Goal: Information Seeking & Learning: Learn about a topic

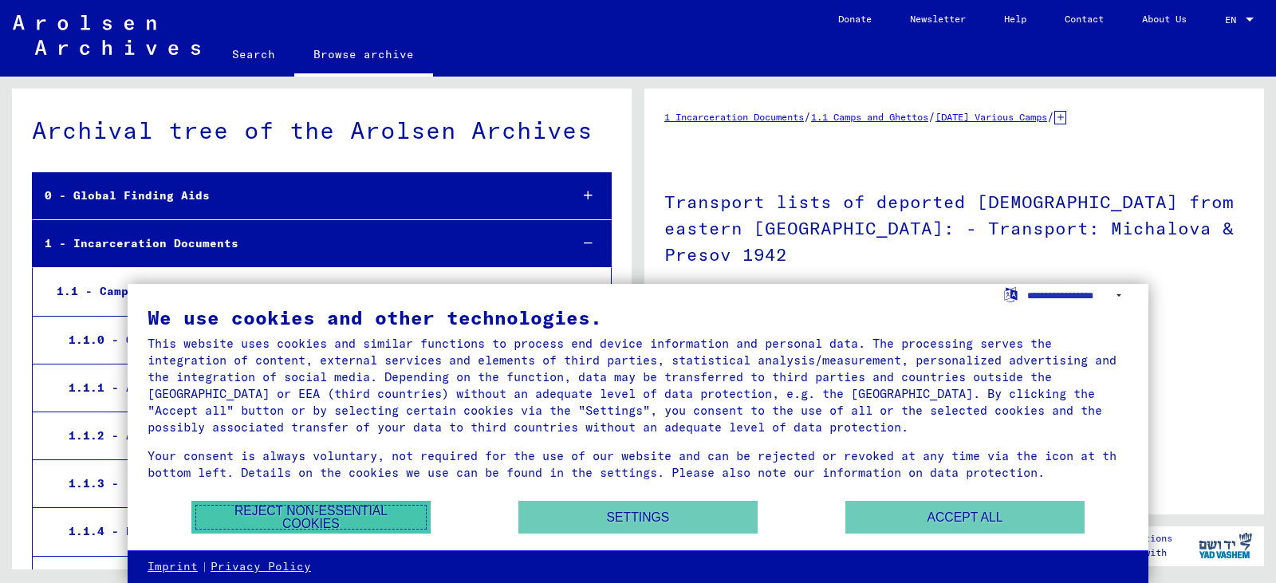
click at [317, 512] on button "Reject non-essential cookies" at bounding box center [310, 517] width 239 height 33
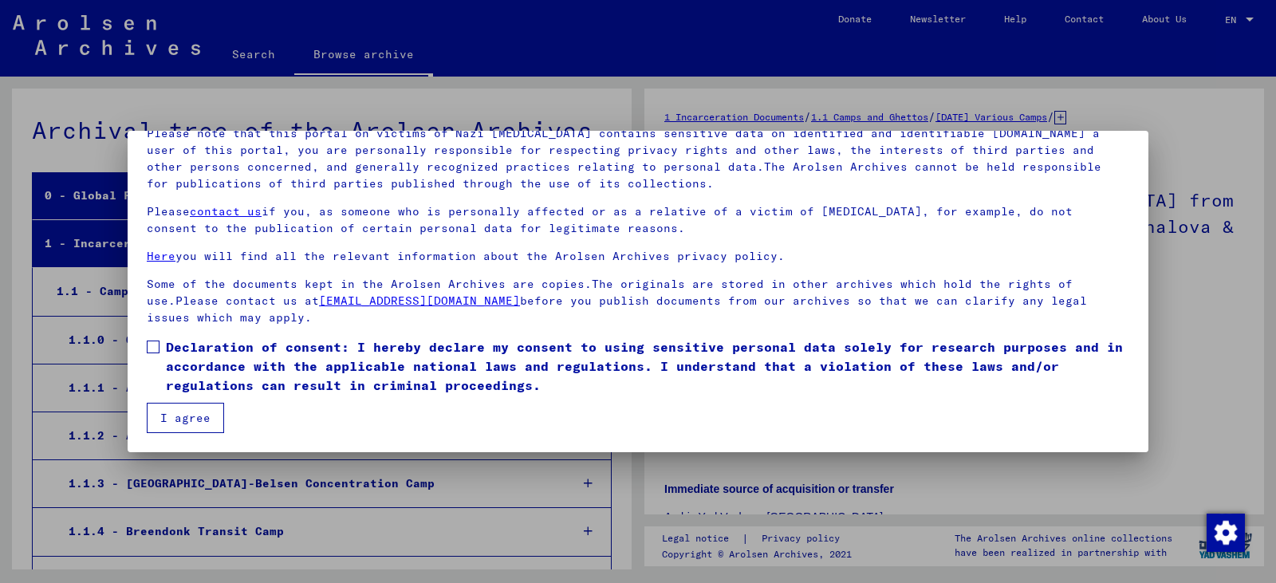
scroll to position [16365, 0]
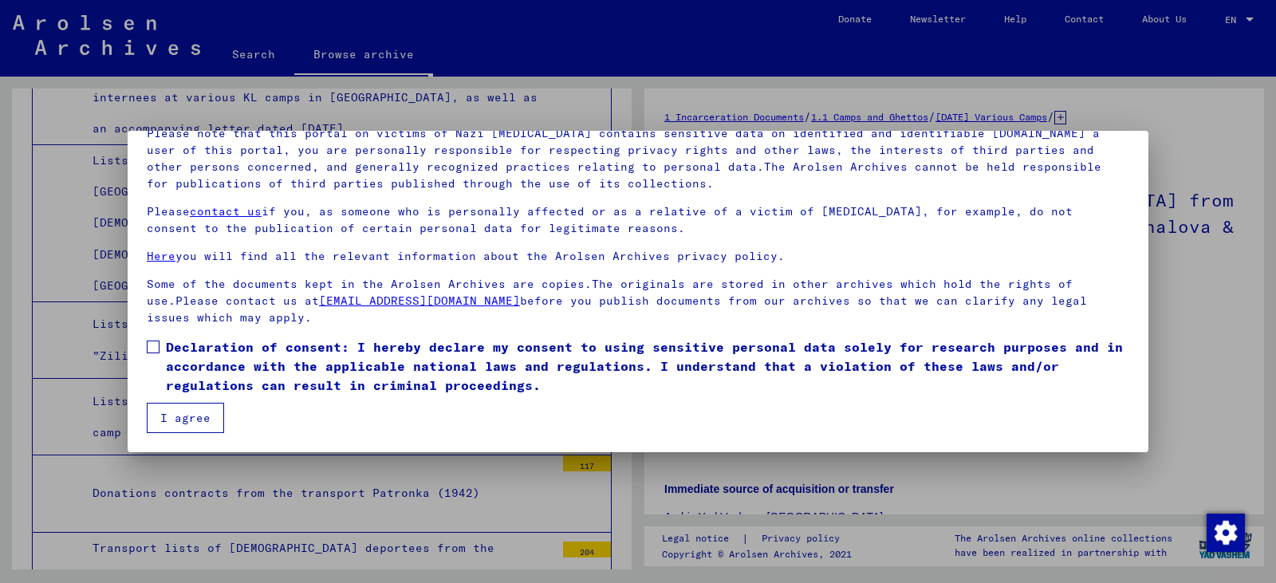
click at [147, 347] on span at bounding box center [153, 347] width 13 height 13
click at [178, 420] on button "I agree" at bounding box center [185, 418] width 77 height 30
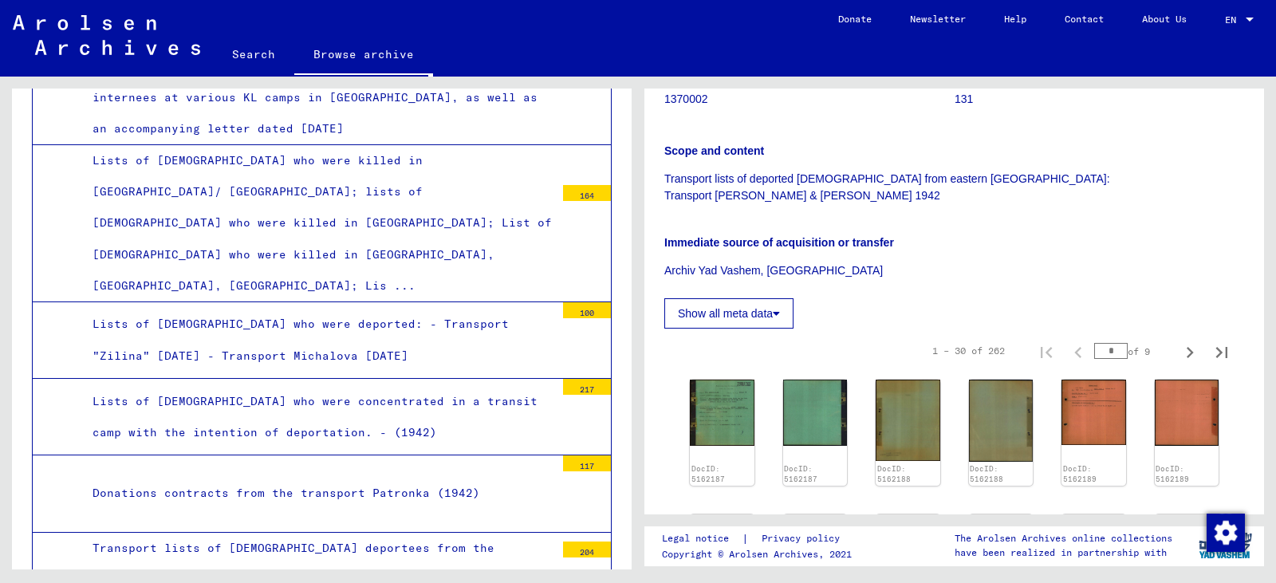
scroll to position [239, 0]
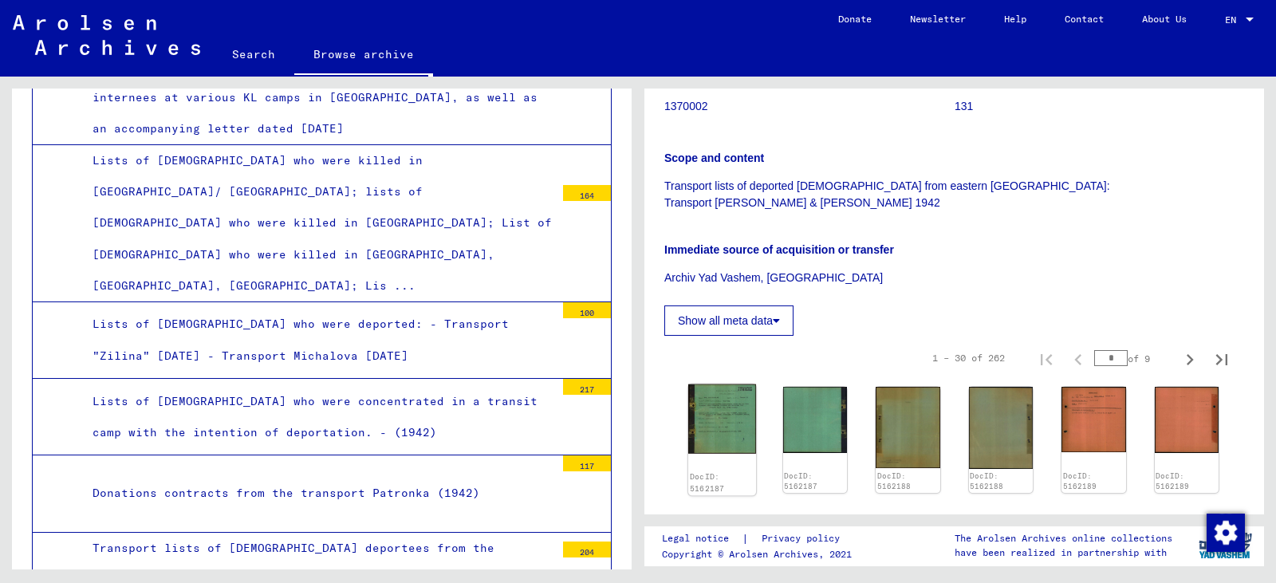
click at [718, 421] on img at bounding box center [722, 418] width 68 height 69
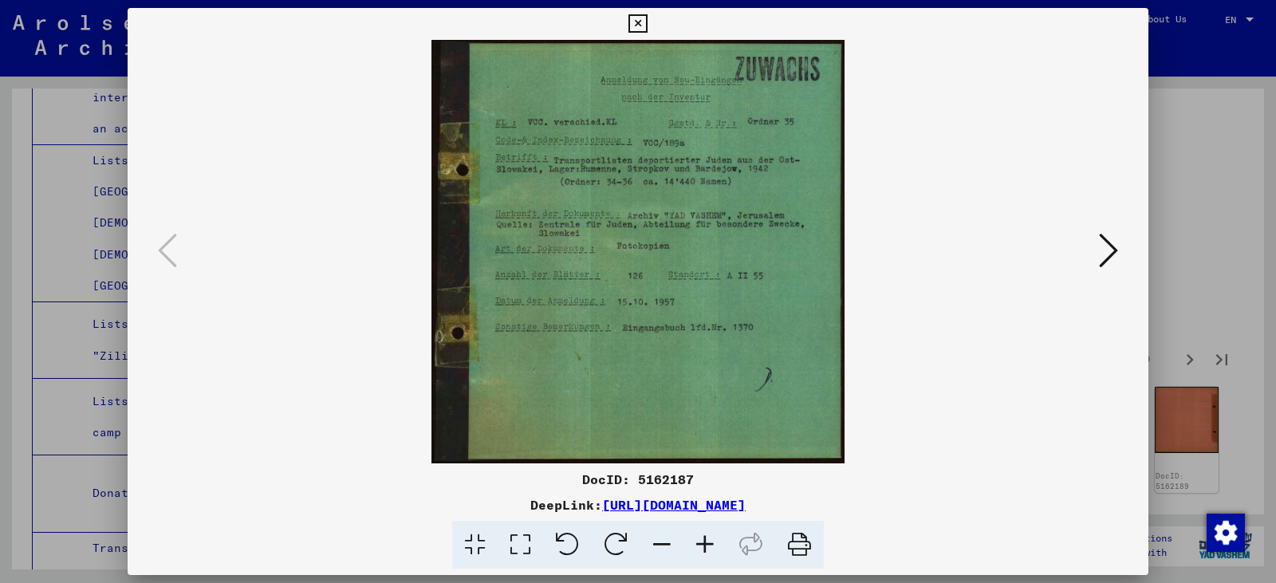
click at [1100, 251] on icon at bounding box center [1108, 250] width 19 height 38
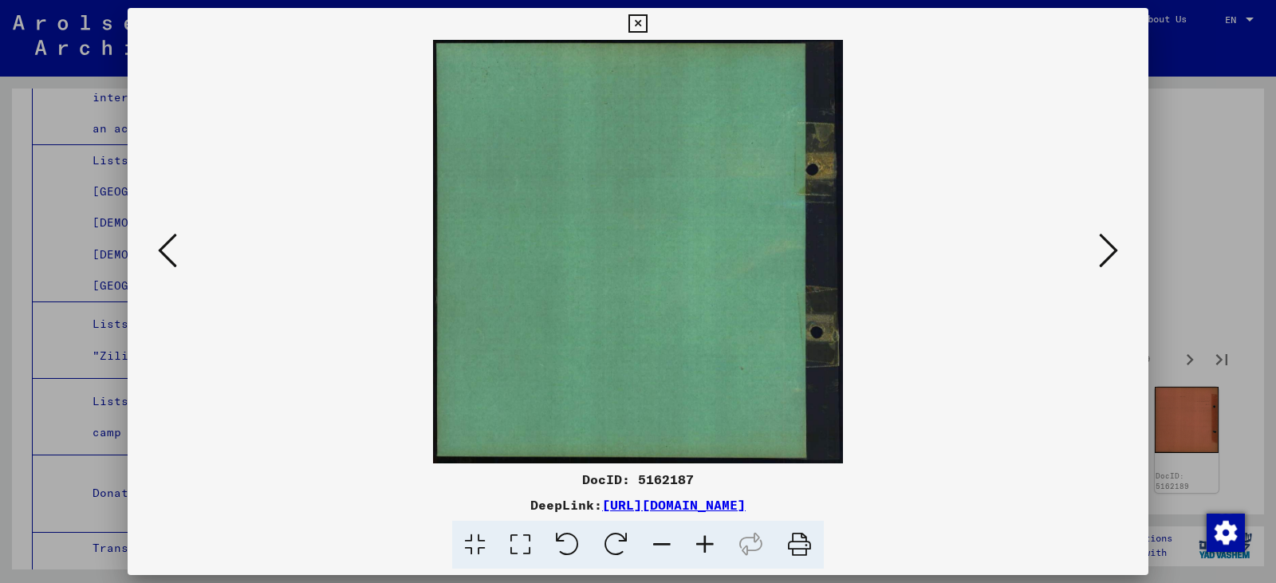
click at [1100, 251] on icon at bounding box center [1108, 250] width 19 height 38
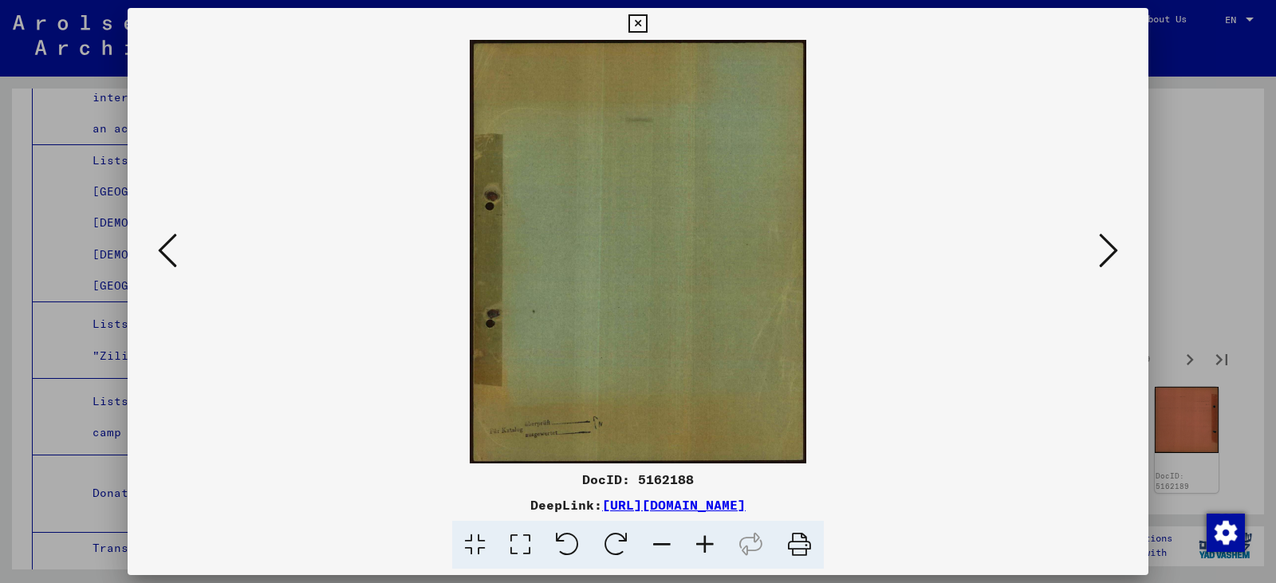
click at [1100, 251] on icon at bounding box center [1108, 250] width 19 height 38
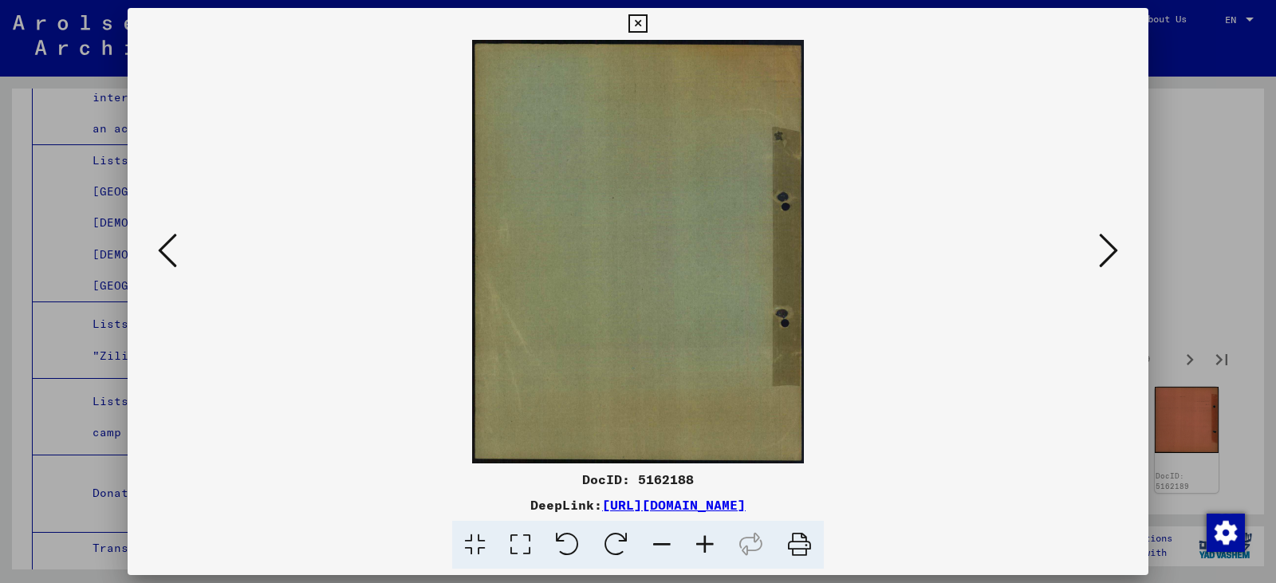
click at [1100, 251] on icon at bounding box center [1108, 250] width 19 height 38
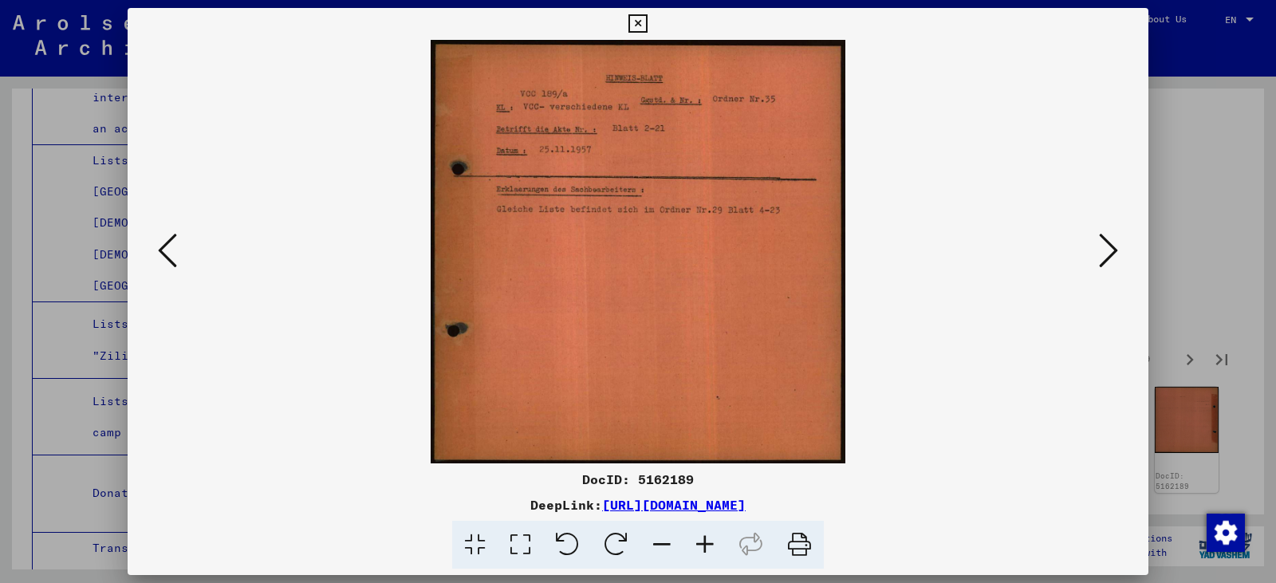
click at [1100, 251] on icon at bounding box center [1108, 250] width 19 height 38
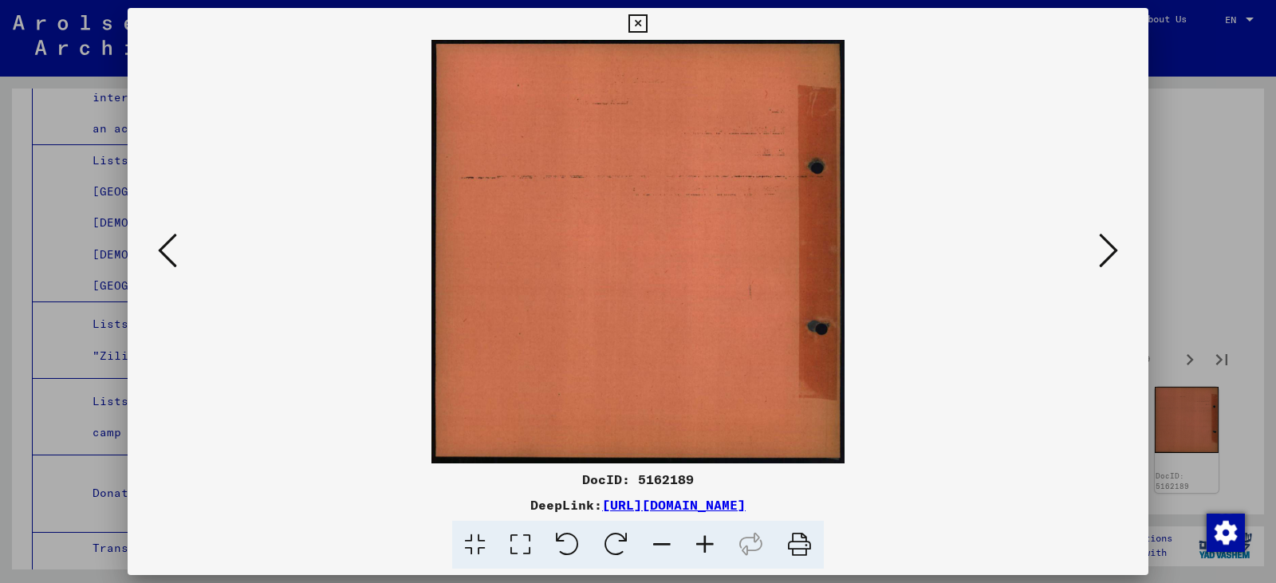
click at [1100, 251] on icon at bounding box center [1108, 250] width 19 height 38
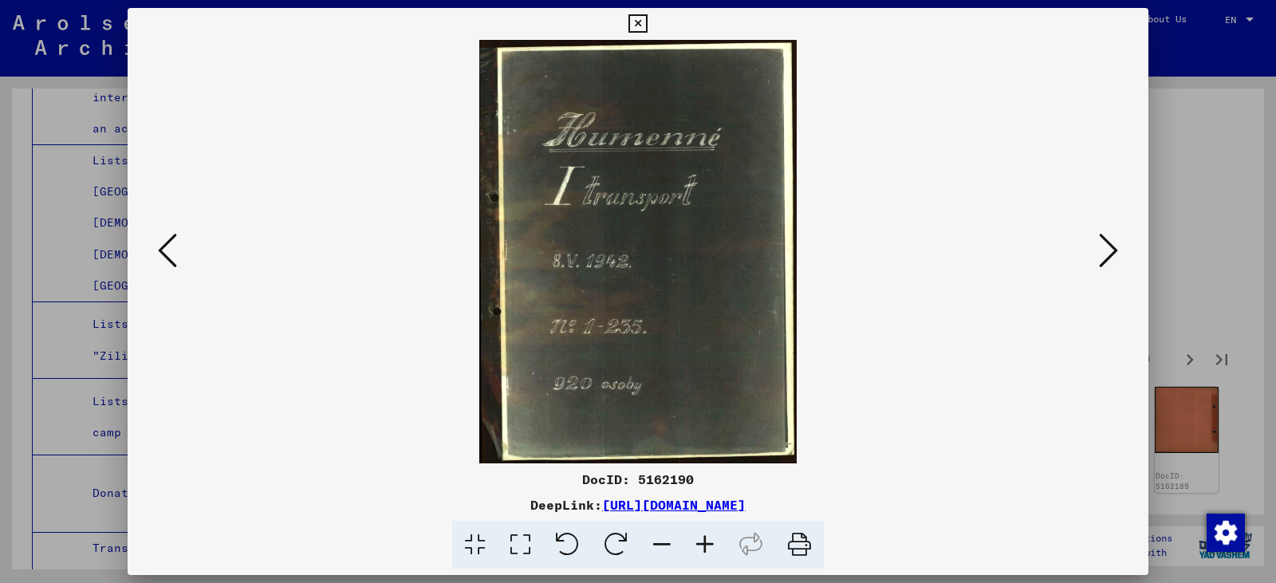
click at [1100, 251] on icon at bounding box center [1108, 250] width 19 height 38
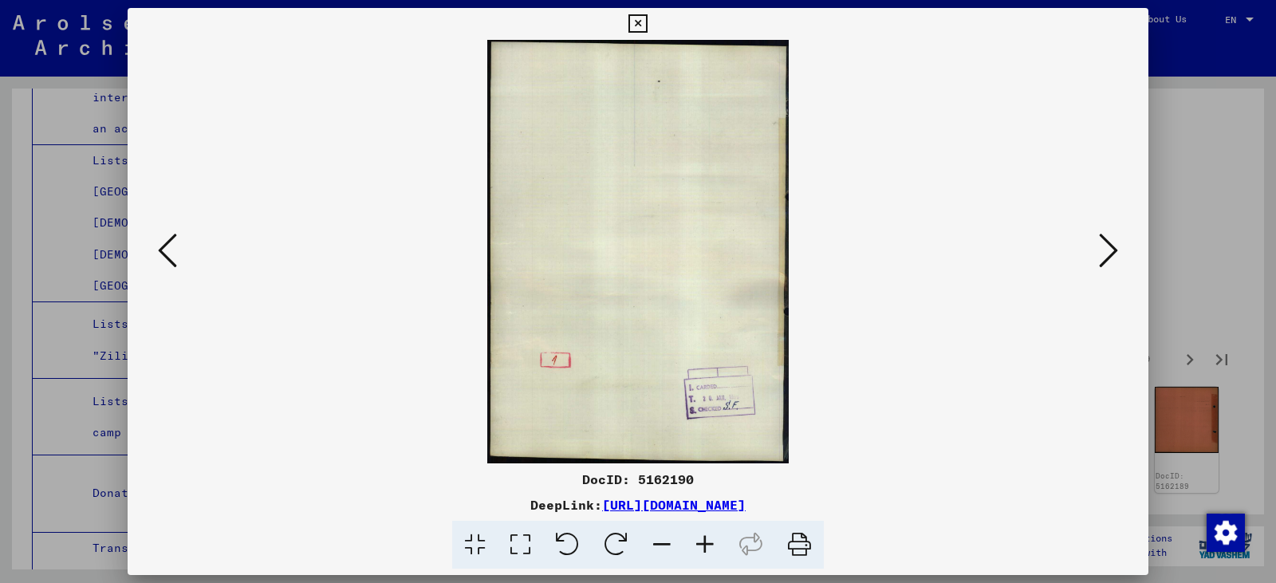
click at [1100, 251] on icon at bounding box center [1108, 250] width 19 height 38
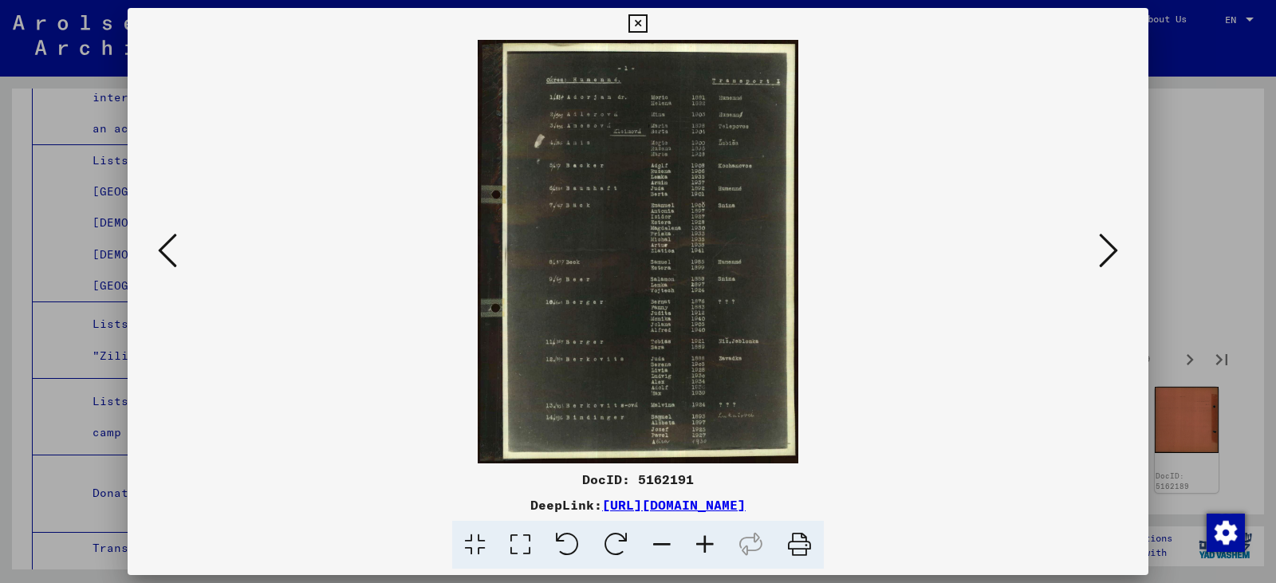
click at [709, 536] on icon at bounding box center [705, 545] width 43 height 49
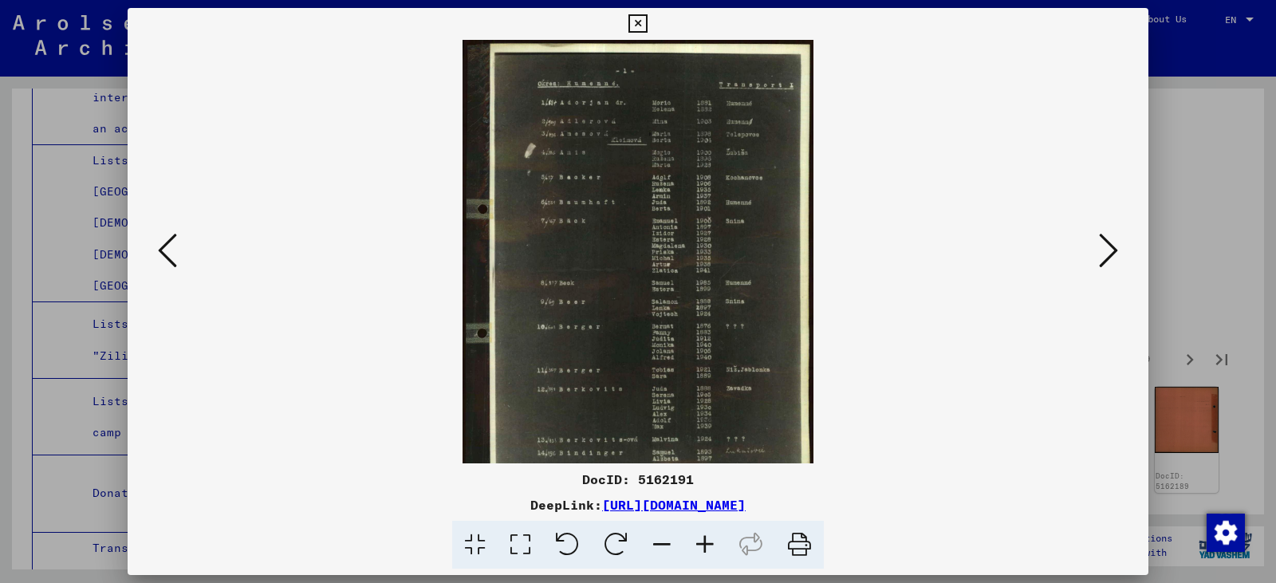
click at [709, 536] on icon at bounding box center [705, 545] width 43 height 49
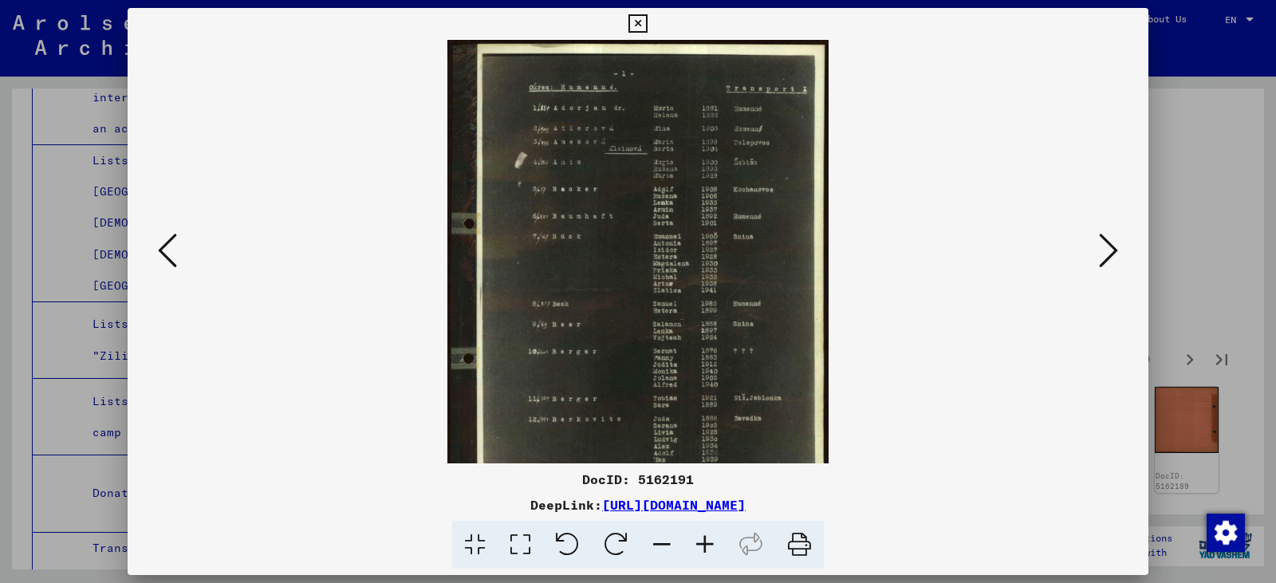
click at [709, 536] on icon at bounding box center [705, 545] width 43 height 49
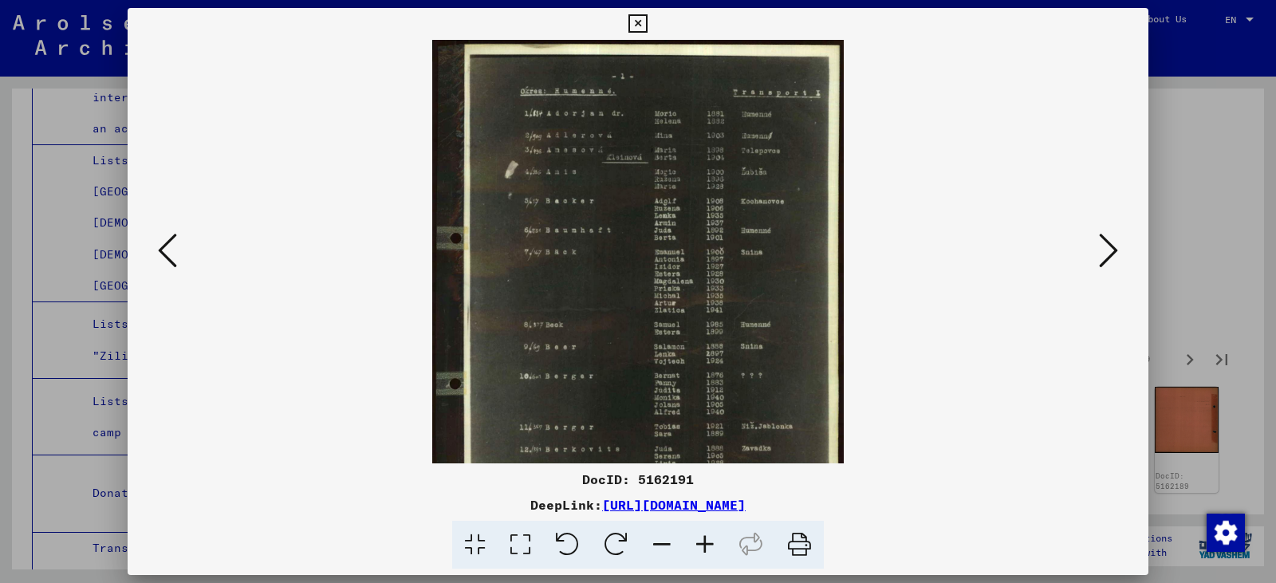
click at [709, 536] on icon at bounding box center [705, 545] width 43 height 49
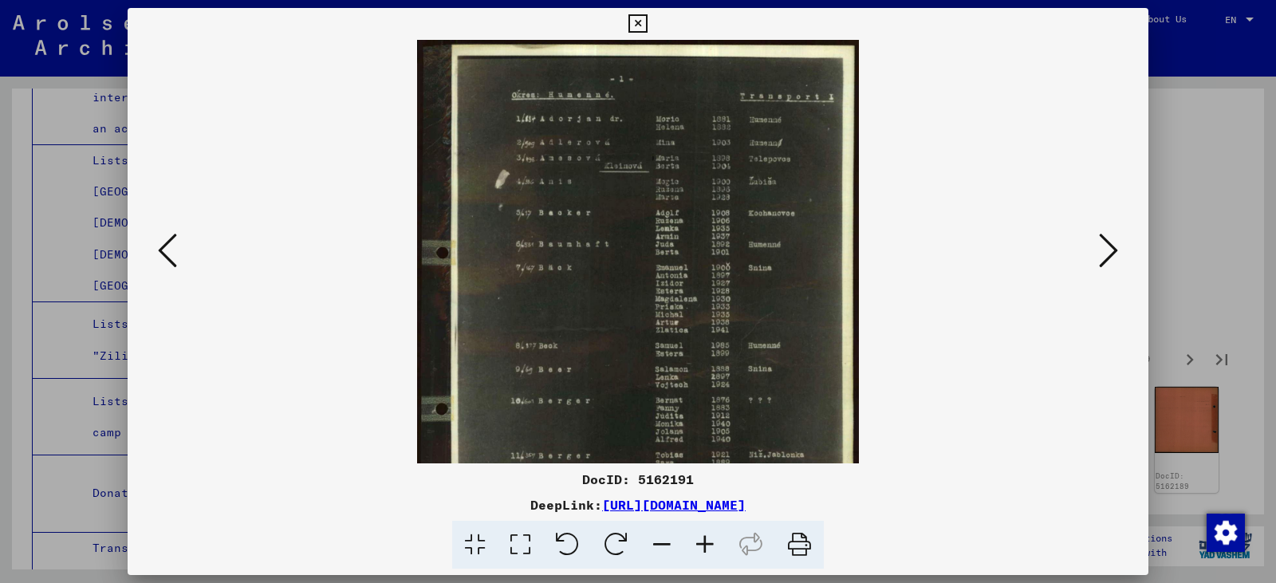
click at [709, 536] on icon at bounding box center [705, 545] width 43 height 49
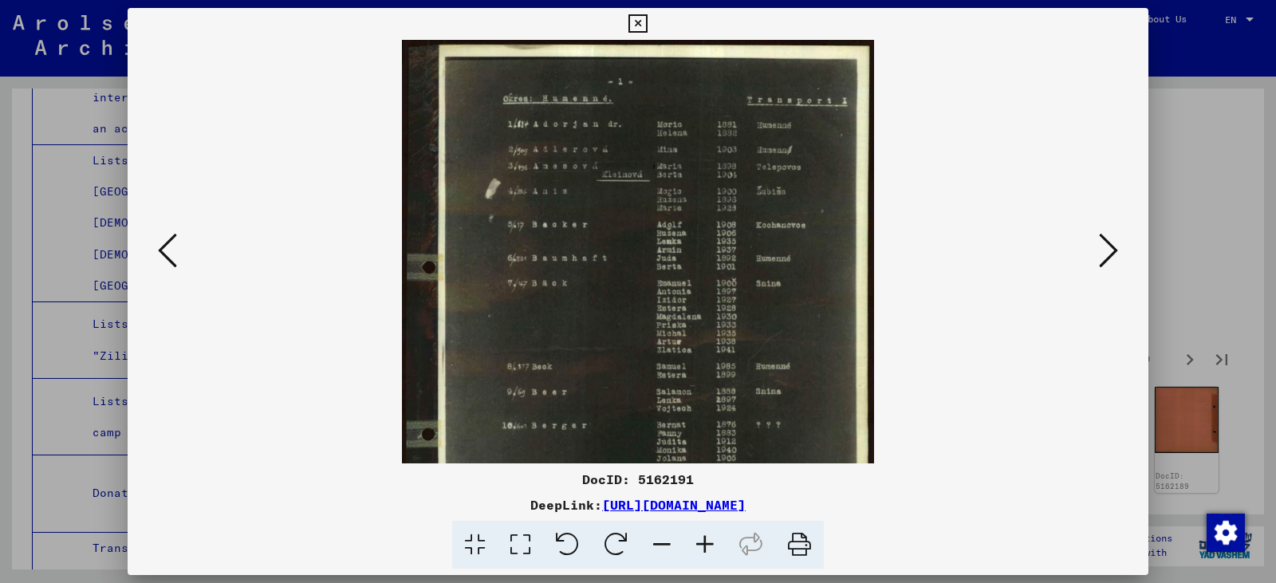
click at [1109, 254] on icon at bounding box center [1108, 250] width 19 height 38
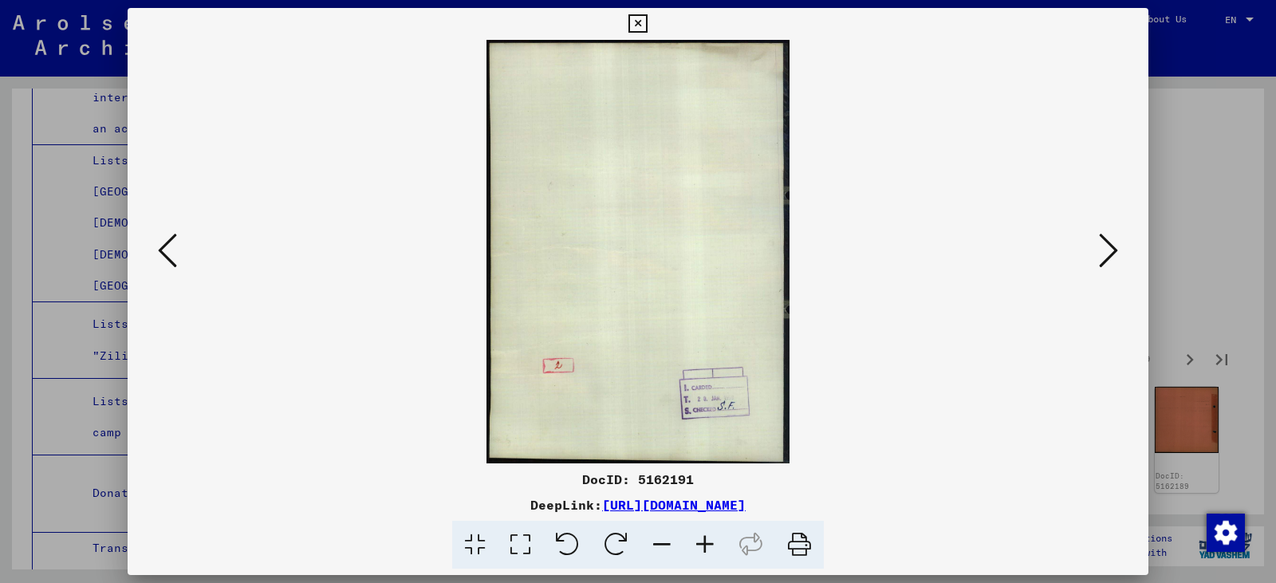
click at [1109, 254] on icon at bounding box center [1108, 250] width 19 height 38
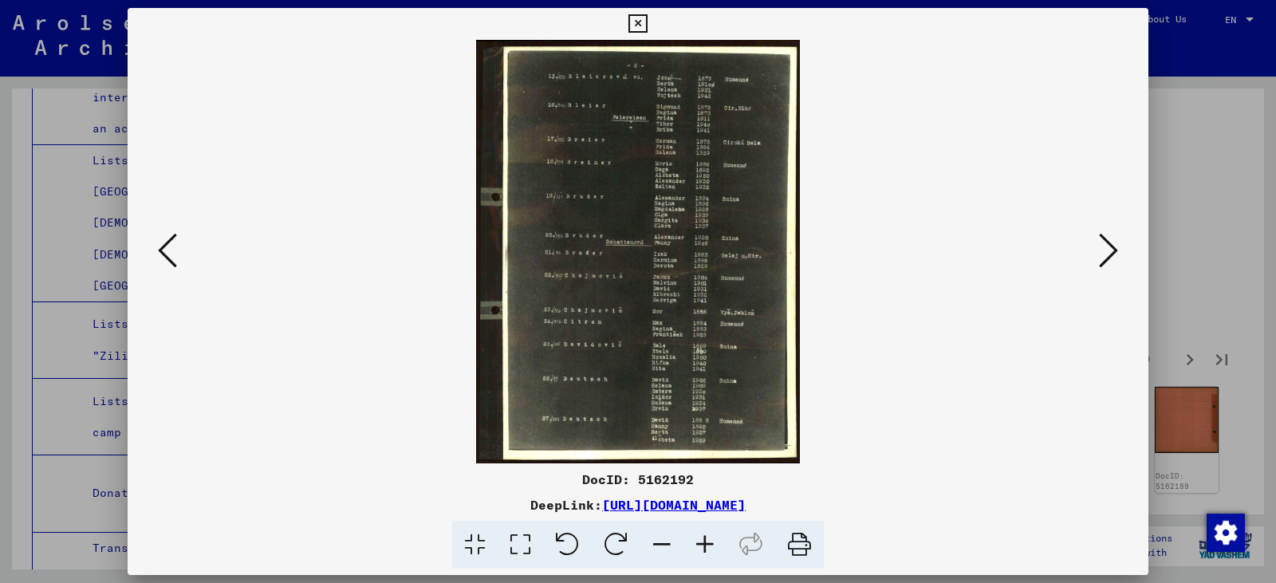
click at [1109, 254] on icon at bounding box center [1108, 250] width 19 height 38
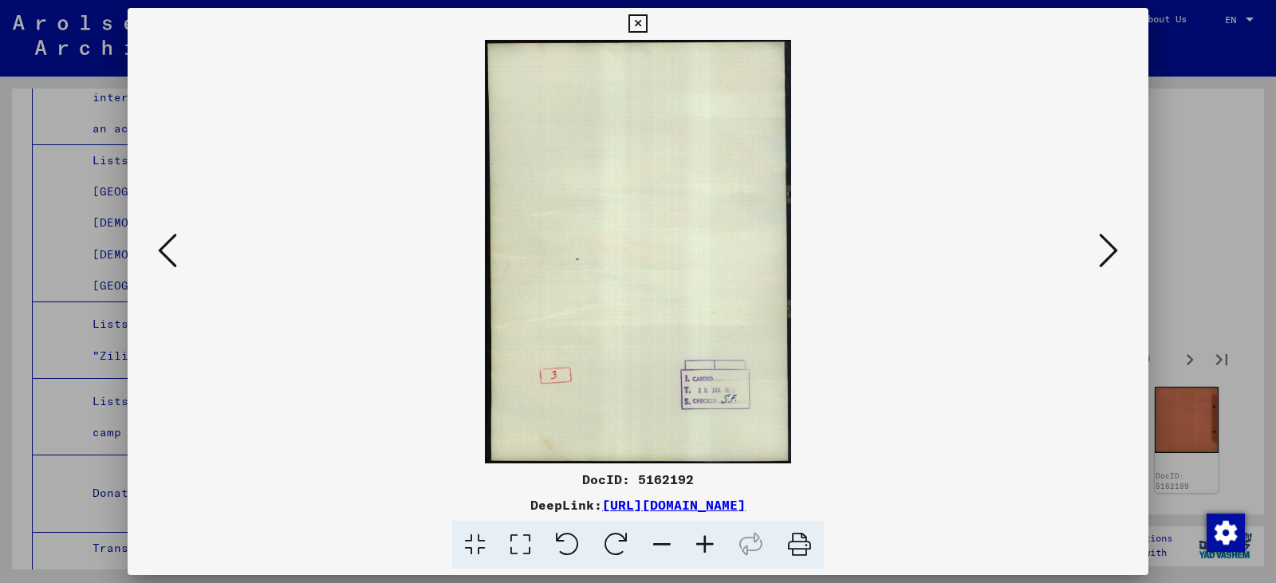
click at [1109, 254] on icon at bounding box center [1108, 250] width 19 height 38
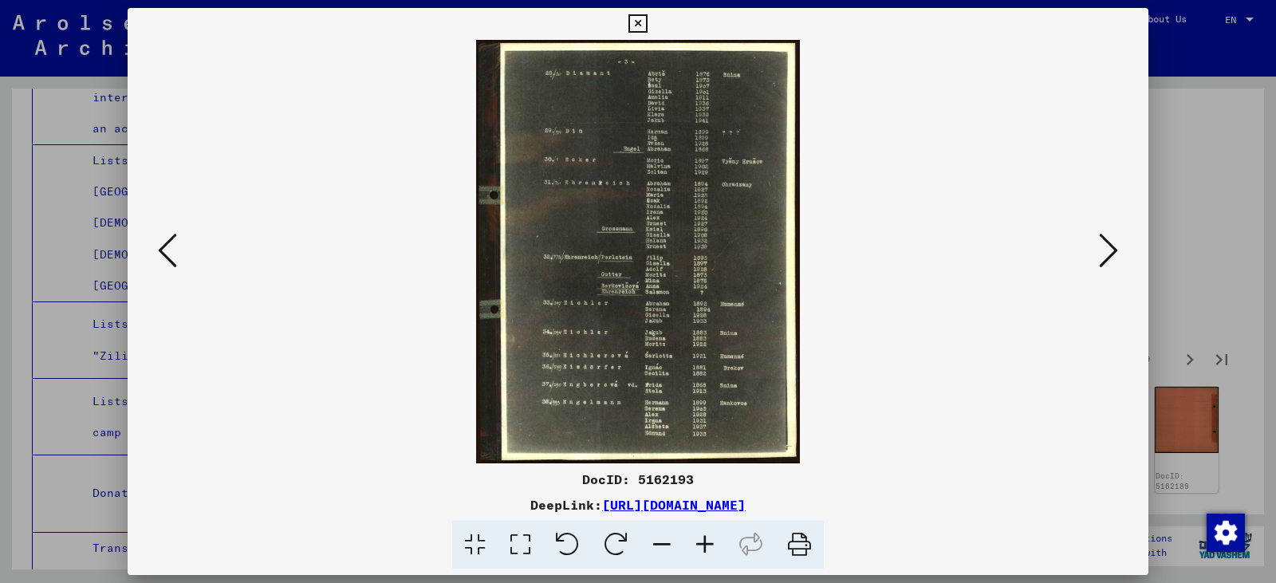
click at [1112, 246] on icon at bounding box center [1108, 250] width 19 height 38
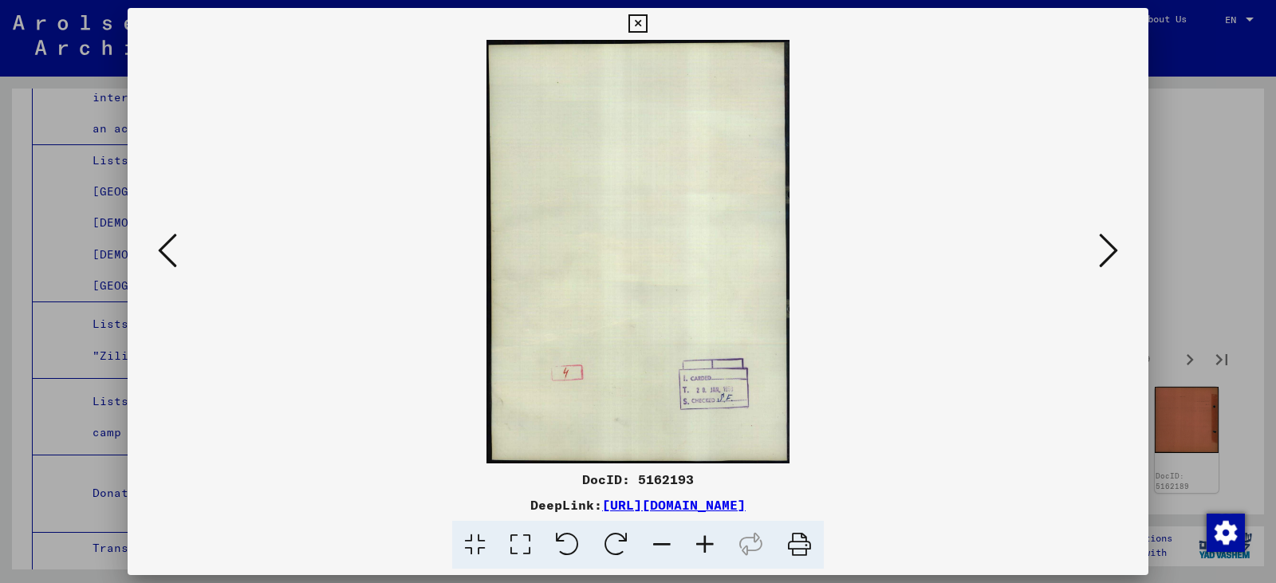
click at [1112, 246] on icon at bounding box center [1108, 250] width 19 height 38
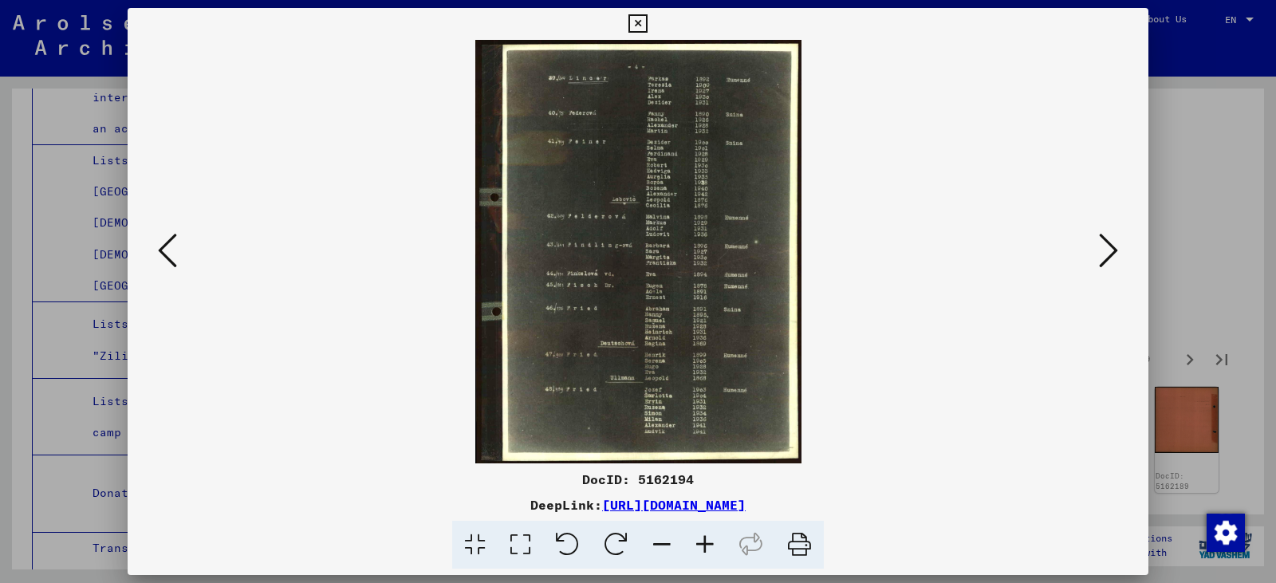
click at [1112, 246] on icon at bounding box center [1108, 250] width 19 height 38
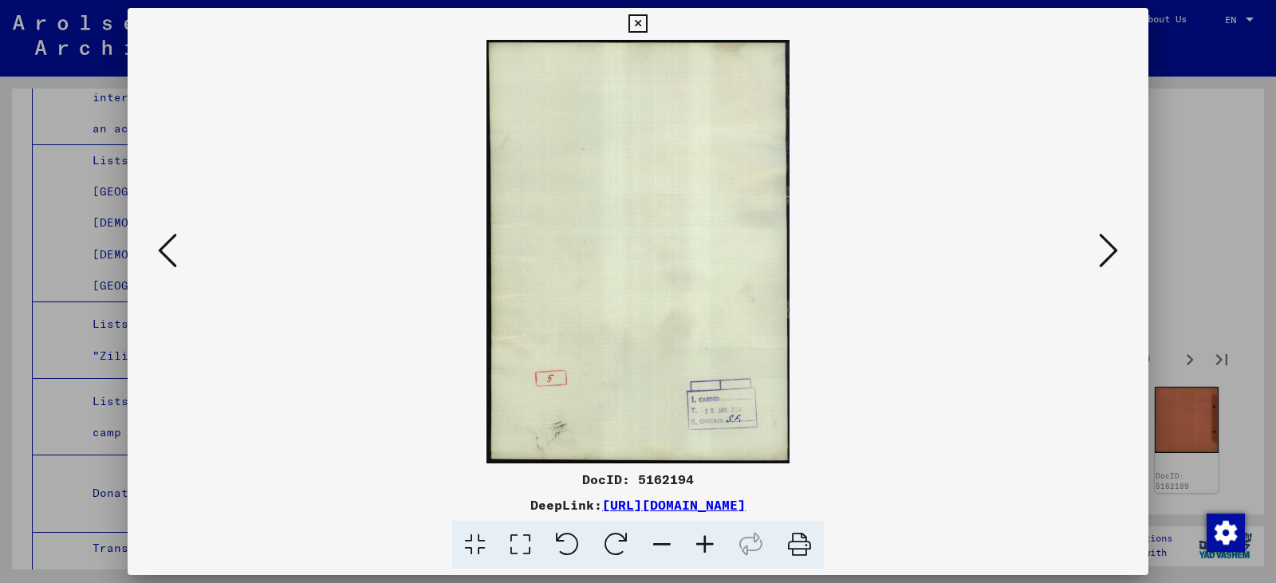
click at [1112, 246] on icon at bounding box center [1108, 250] width 19 height 38
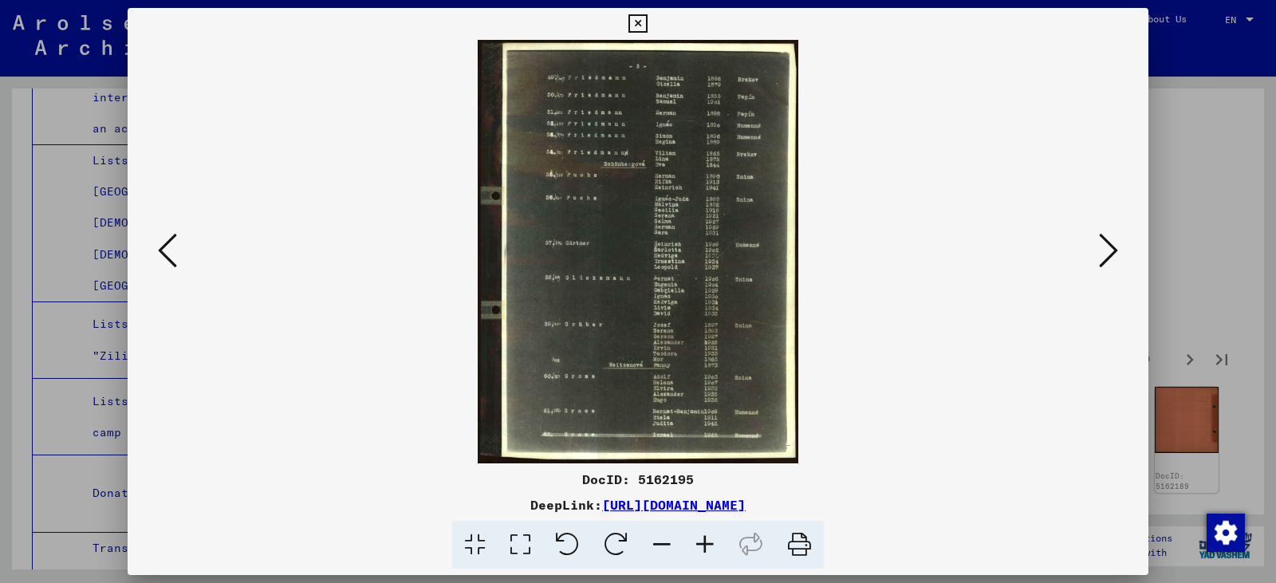
click at [1112, 246] on icon at bounding box center [1108, 250] width 19 height 38
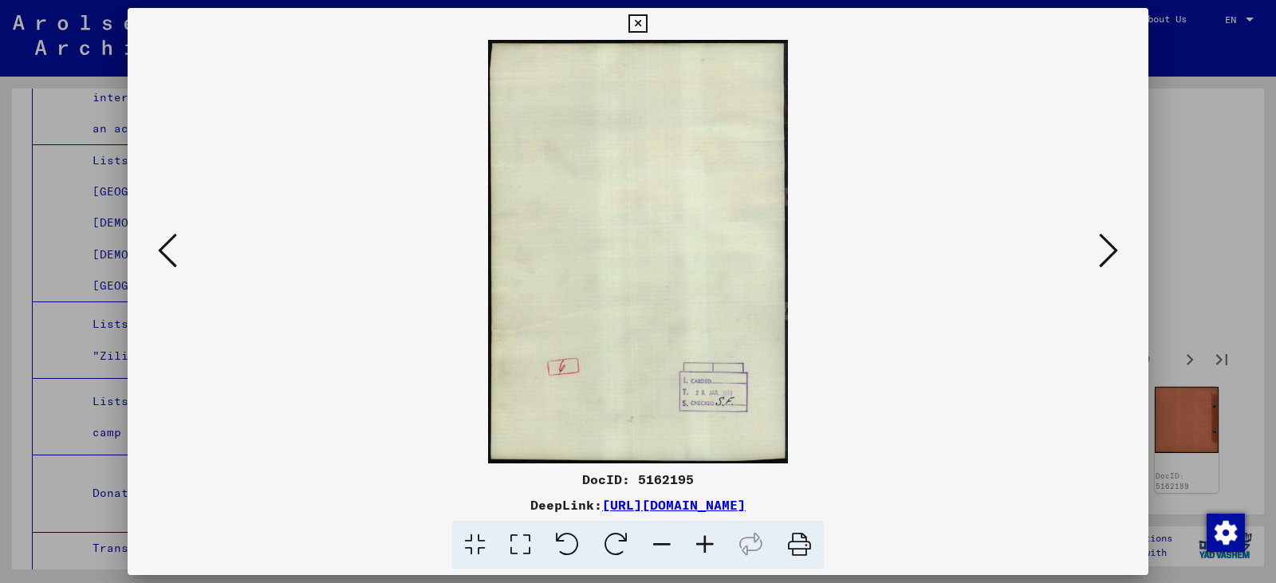
click at [1112, 246] on icon at bounding box center [1108, 250] width 19 height 38
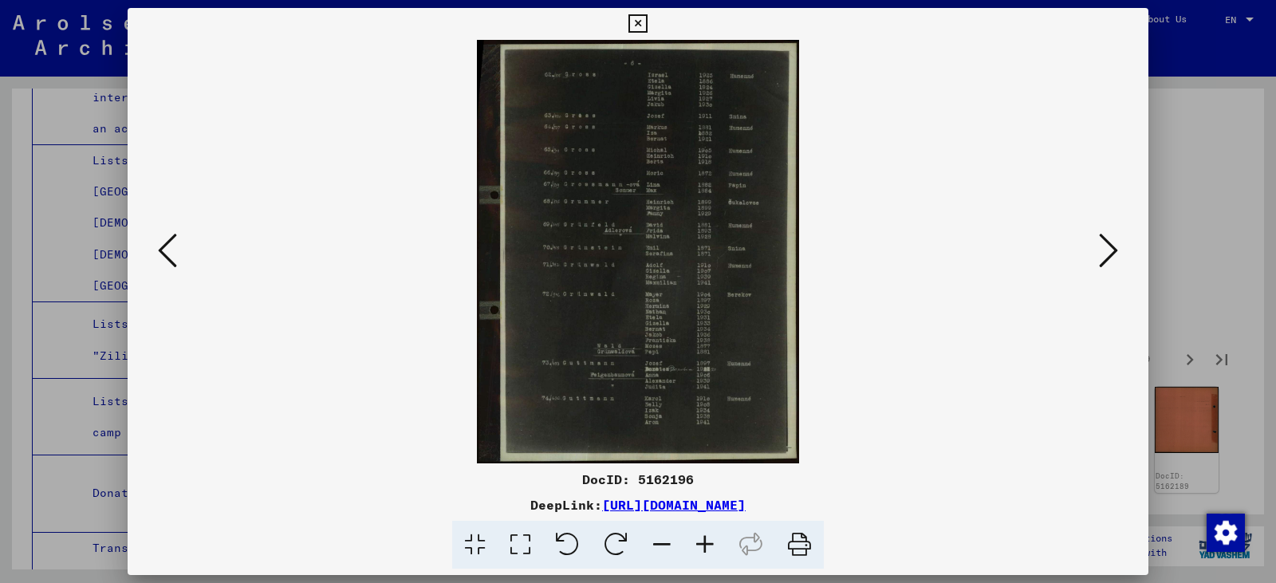
click at [1112, 246] on icon at bounding box center [1108, 250] width 19 height 38
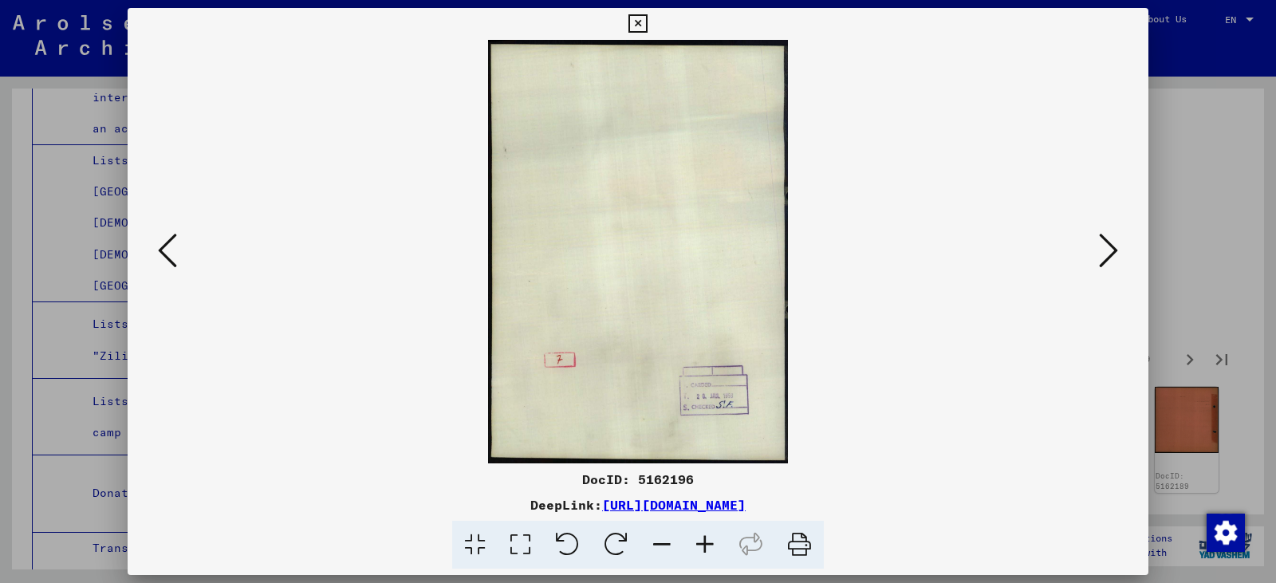
click at [1112, 246] on icon at bounding box center [1108, 250] width 19 height 38
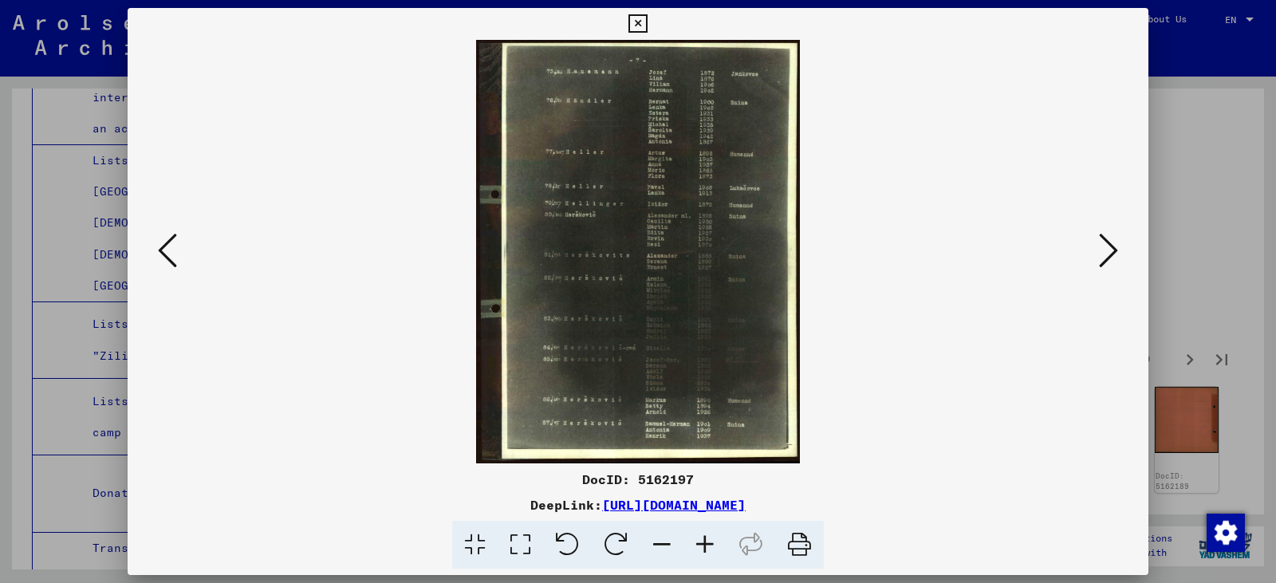
click at [703, 540] on icon at bounding box center [705, 545] width 43 height 49
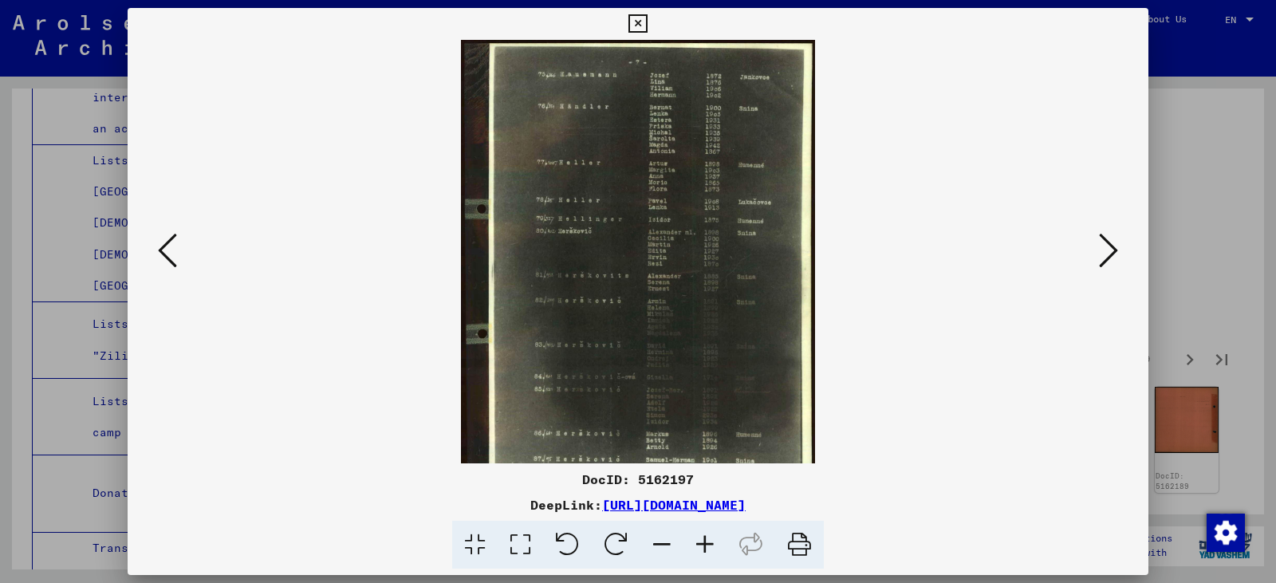
click at [703, 538] on icon at bounding box center [705, 545] width 43 height 49
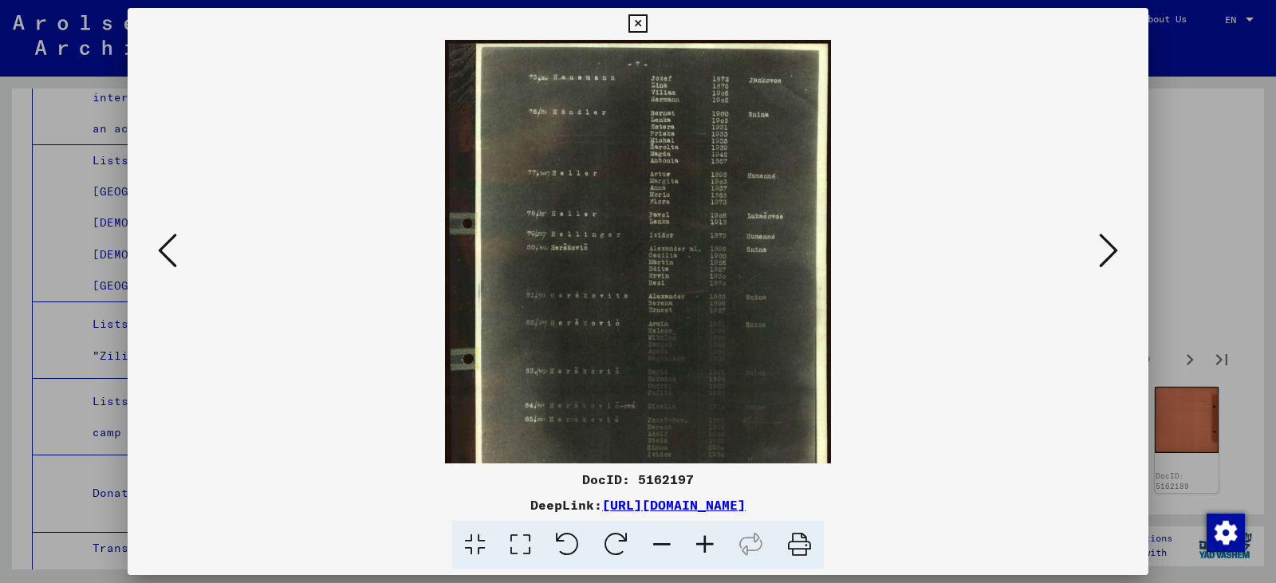
click at [703, 538] on icon at bounding box center [705, 545] width 43 height 49
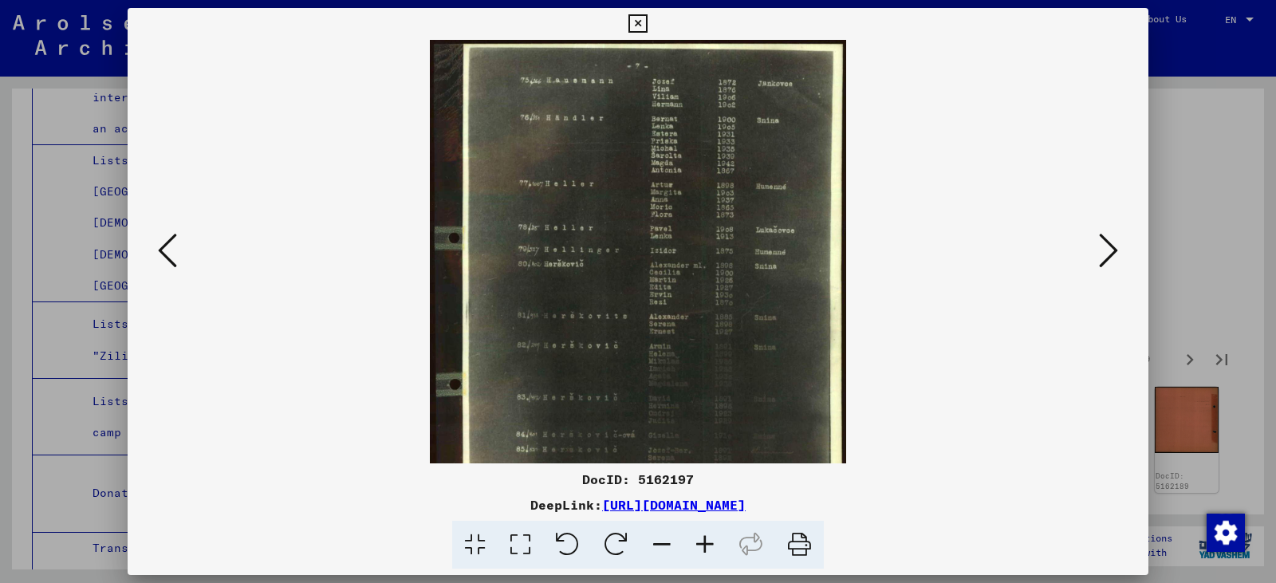
click at [703, 538] on icon at bounding box center [705, 545] width 43 height 49
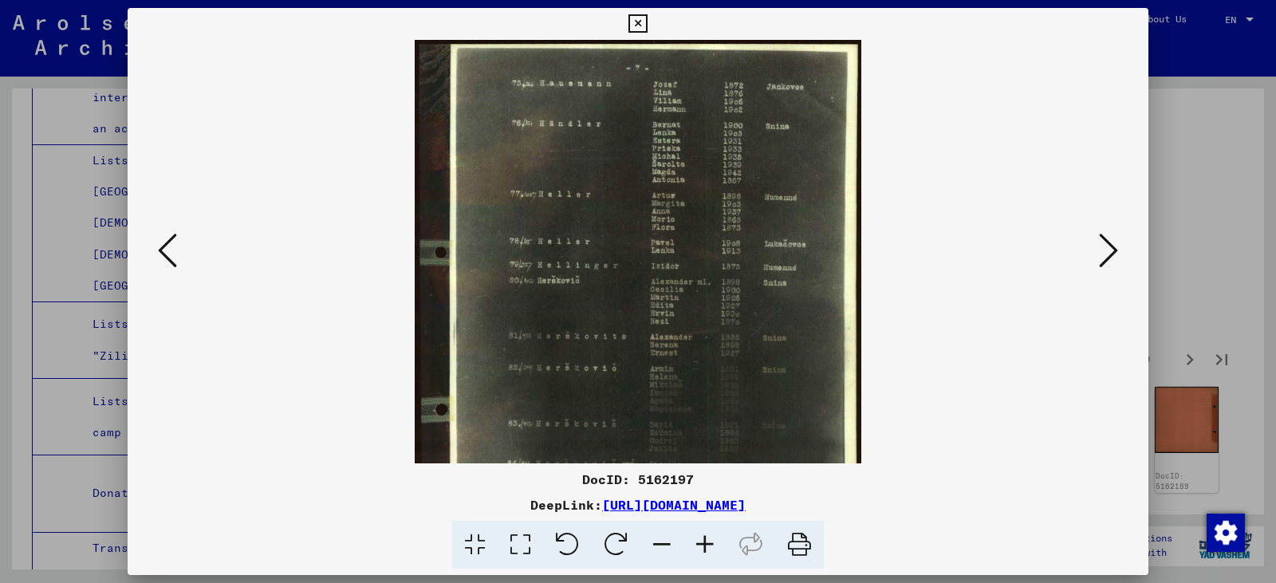
click at [1108, 238] on icon at bounding box center [1108, 250] width 19 height 38
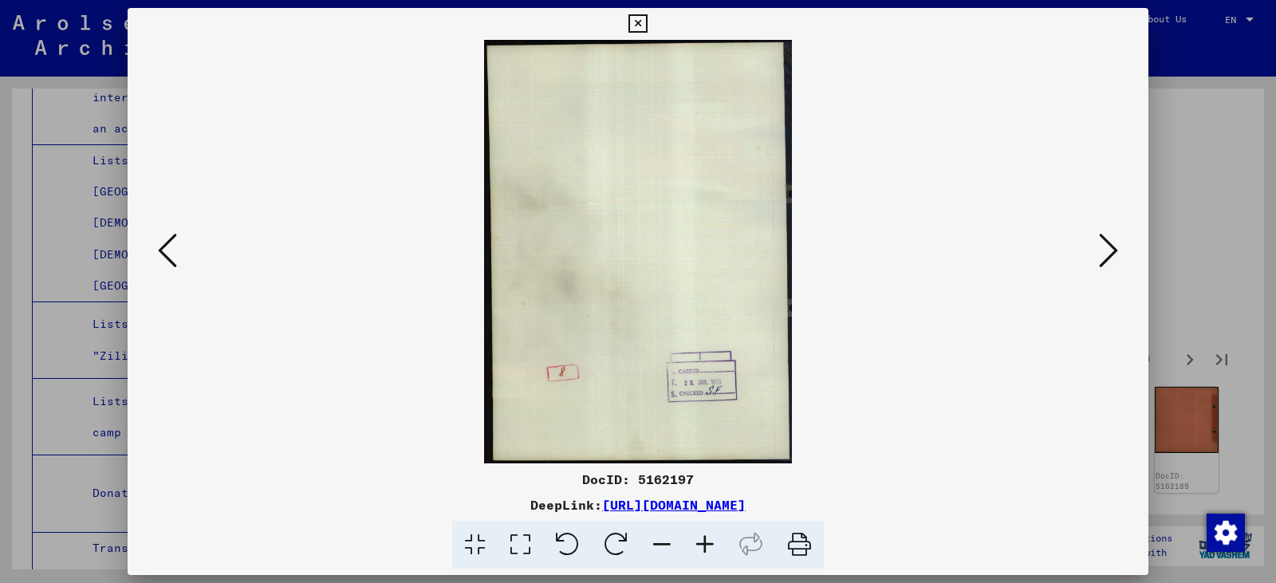
click at [1101, 252] on icon at bounding box center [1108, 250] width 19 height 38
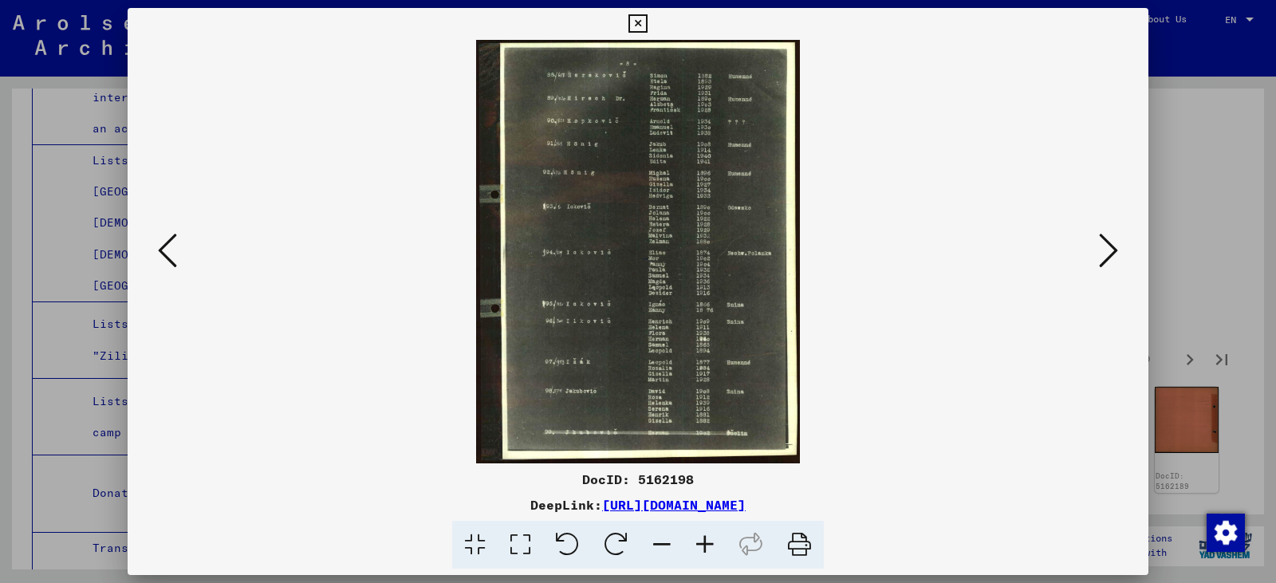
click at [703, 545] on icon at bounding box center [705, 545] width 43 height 49
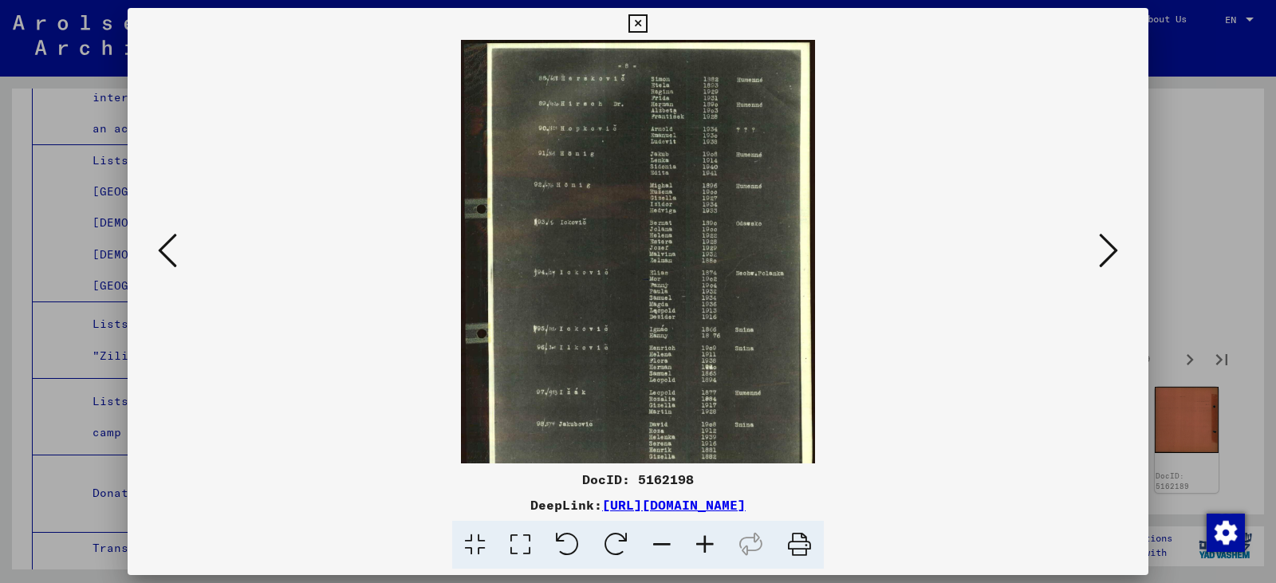
click at [703, 543] on icon at bounding box center [705, 545] width 43 height 49
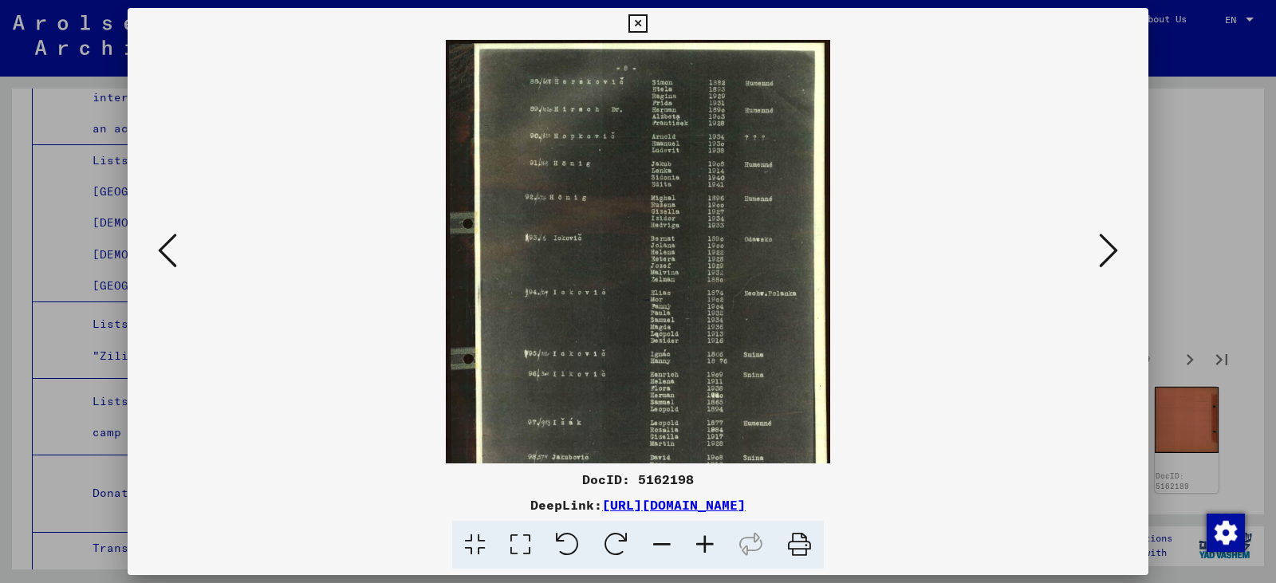
click at [703, 542] on icon at bounding box center [705, 545] width 43 height 49
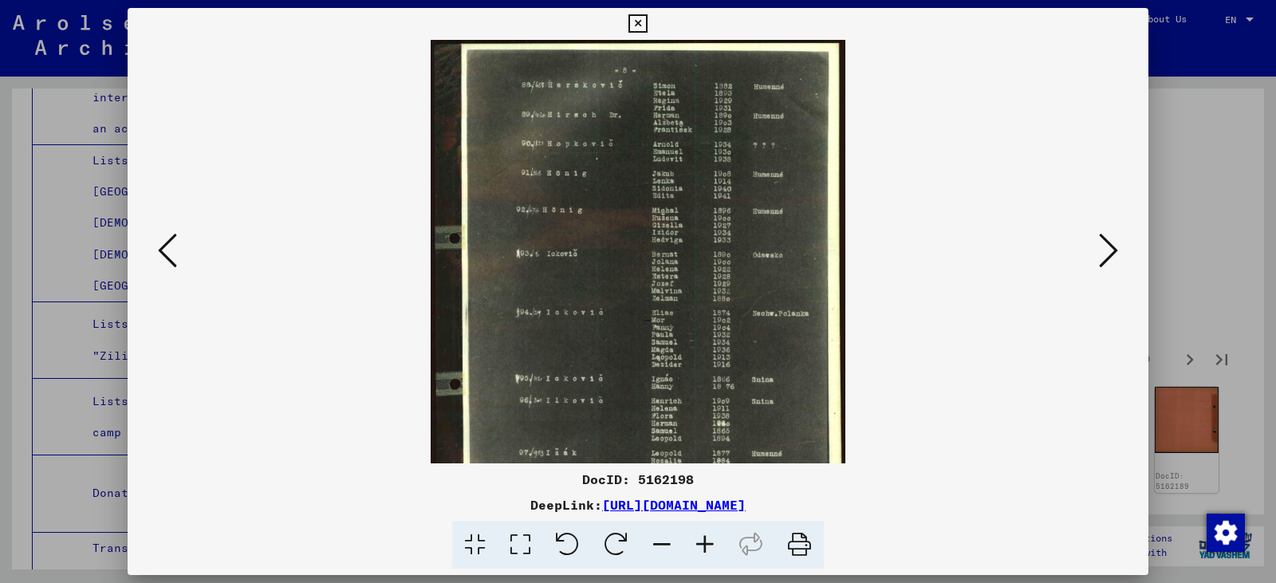
click at [203, 243] on viewer-one-image at bounding box center [638, 252] width 912 height 424
click at [158, 257] on icon at bounding box center [167, 250] width 19 height 38
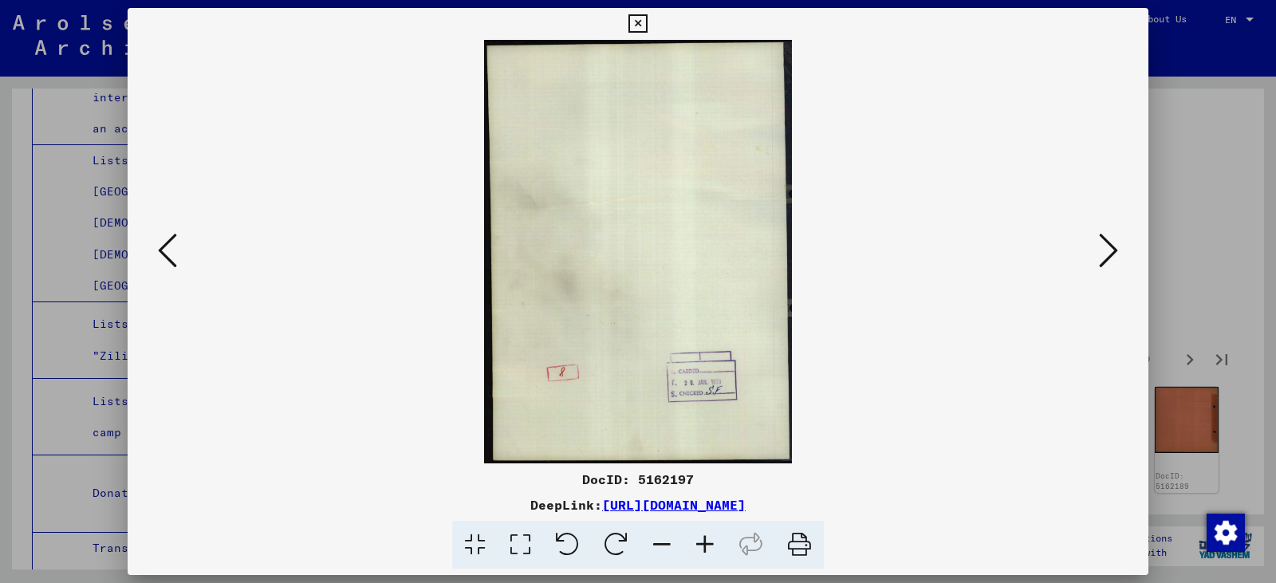
click at [164, 255] on icon at bounding box center [167, 250] width 19 height 38
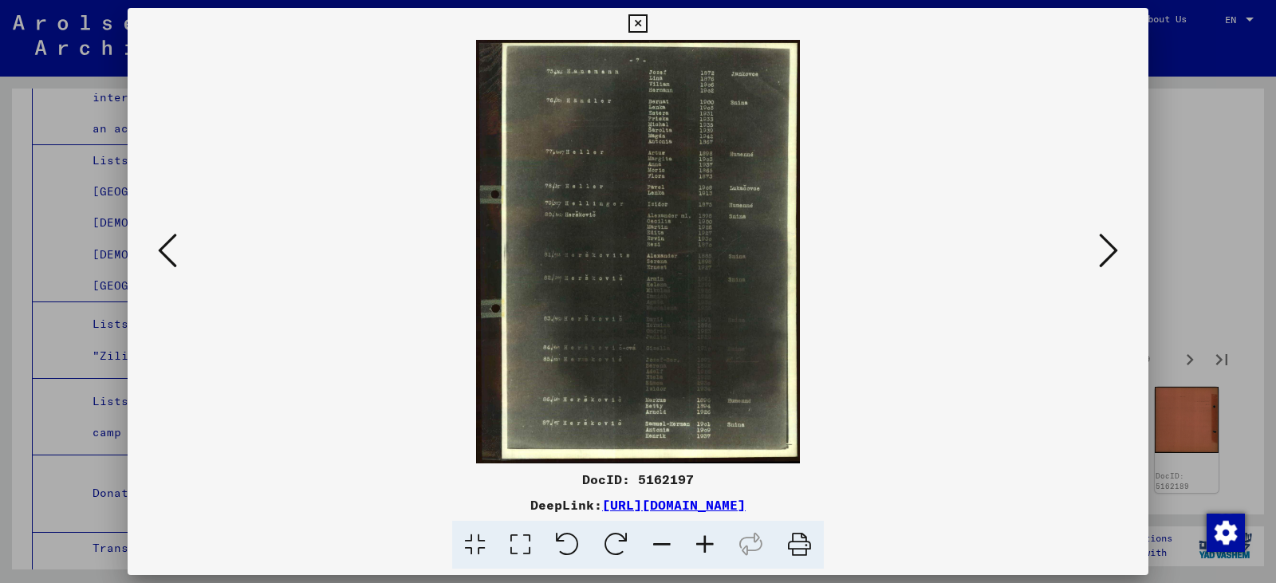
click at [708, 540] on icon at bounding box center [705, 545] width 43 height 49
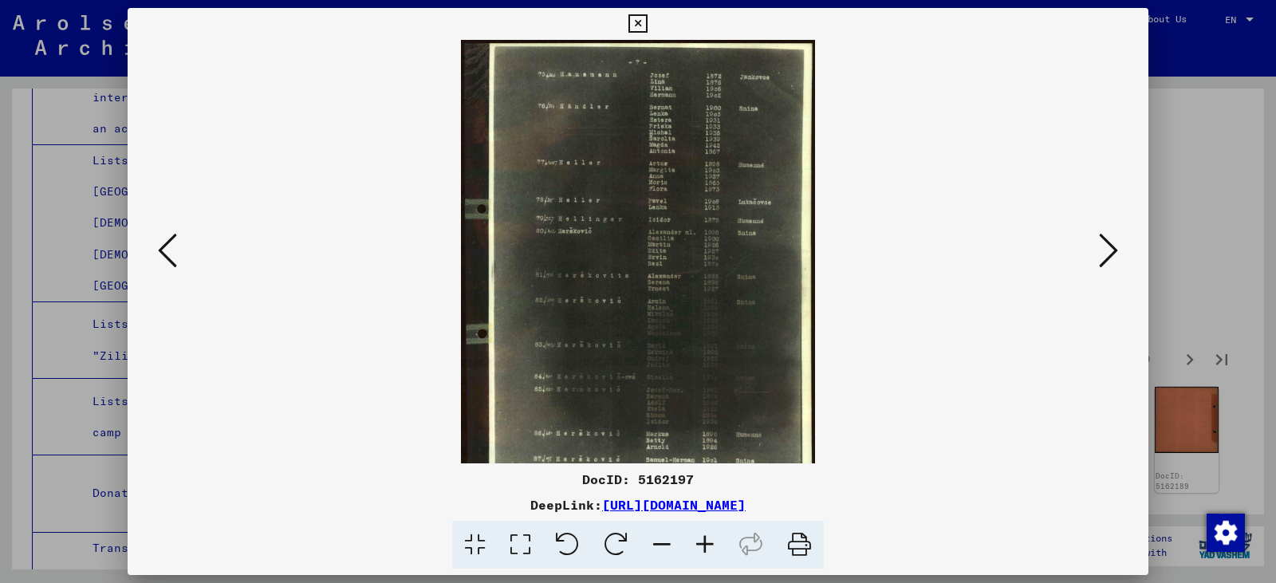
click at [708, 540] on icon at bounding box center [705, 545] width 43 height 49
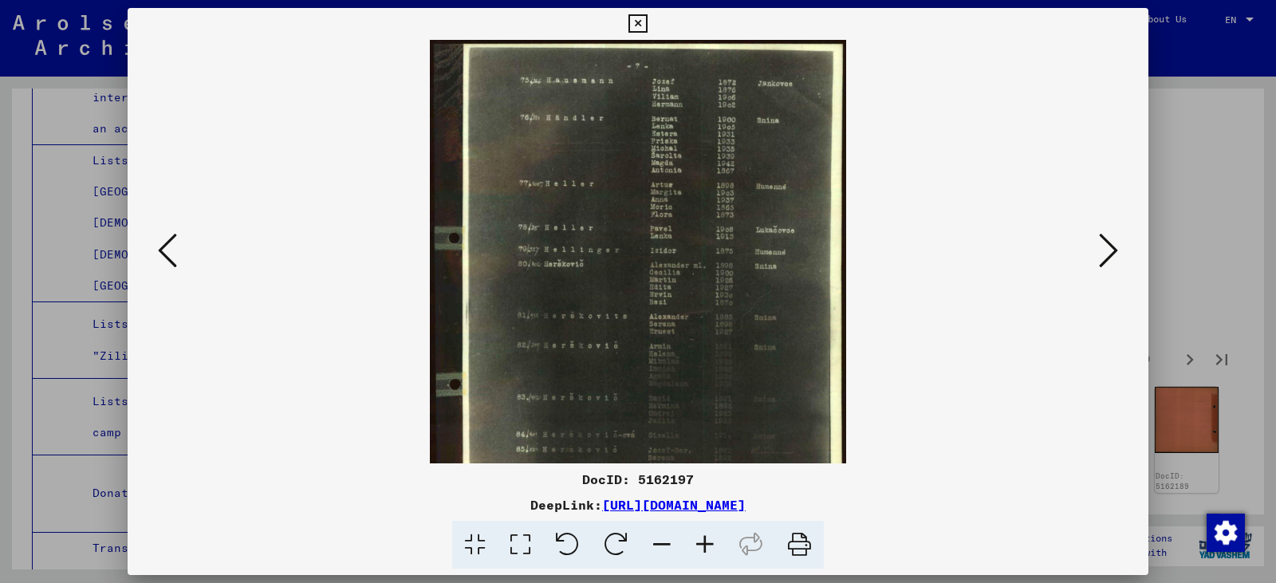
click at [708, 540] on icon at bounding box center [705, 545] width 43 height 49
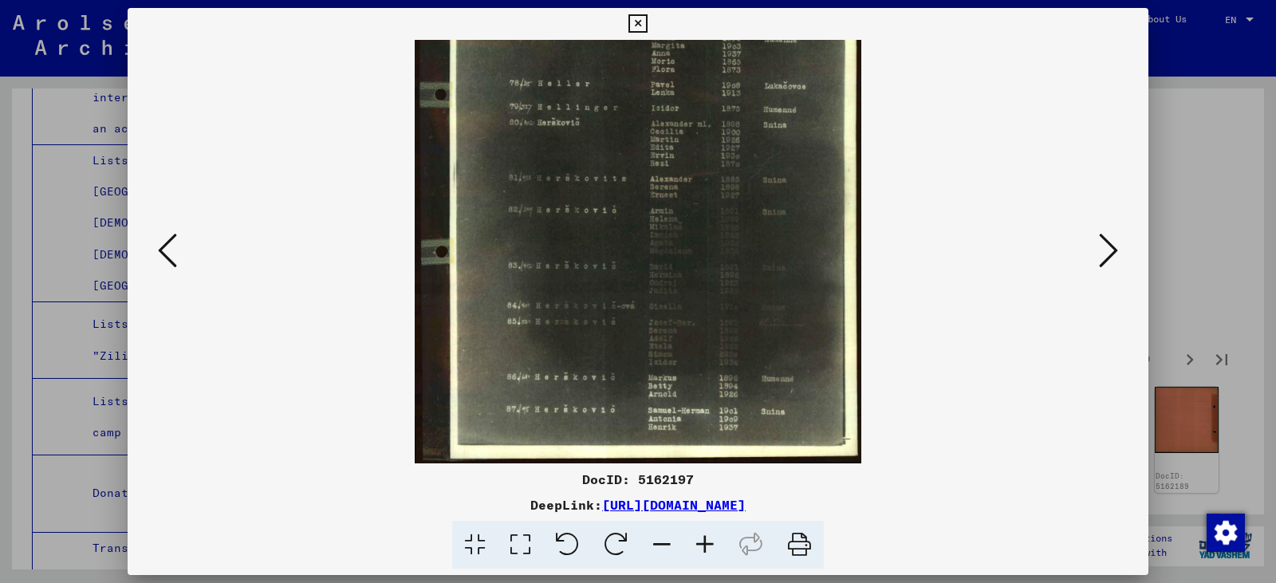
scroll to position [160, 0]
drag, startPoint x: 636, startPoint y: 408, endPoint x: 628, endPoint y: 228, distance: 179.6
click at [628, 228] on img at bounding box center [638, 171] width 447 height 583
click at [17, 109] on div at bounding box center [638, 291] width 1276 height 583
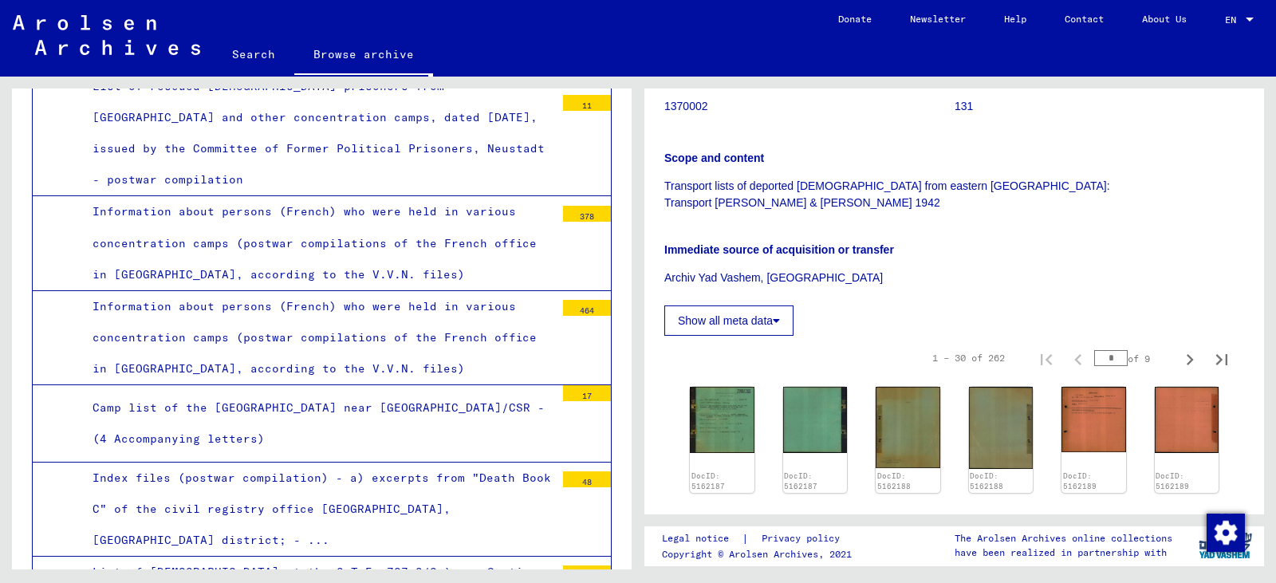
scroll to position [18120, 0]
